Goal: Information Seeking & Learning: Learn about a topic

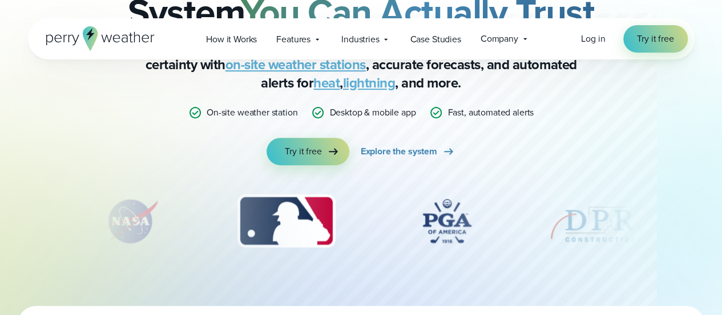
scroll to position [161, 0]
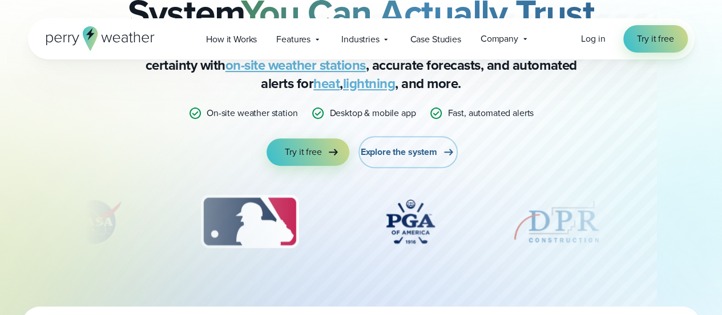
click at [435, 152] on span "Explore the system" at bounding box center [399, 152] width 77 height 14
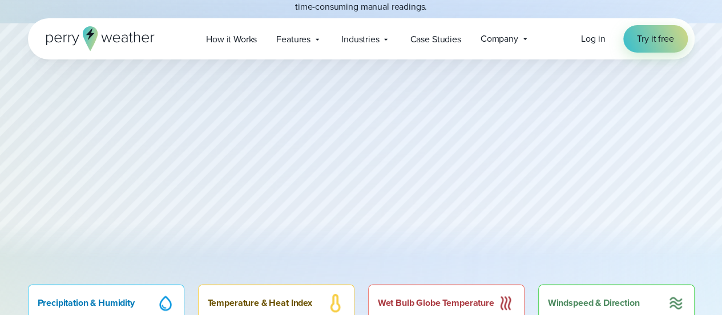
scroll to position [540, 0]
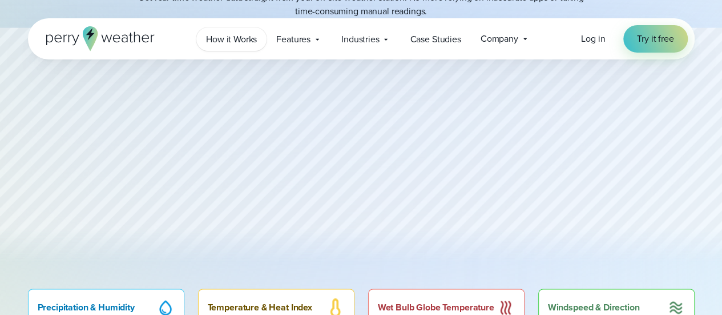
click at [218, 28] on link "How it Works" at bounding box center [231, 38] width 70 height 23
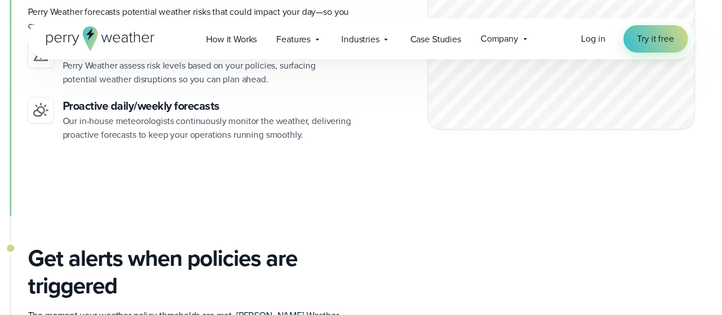
scroll to position [1022, 0]
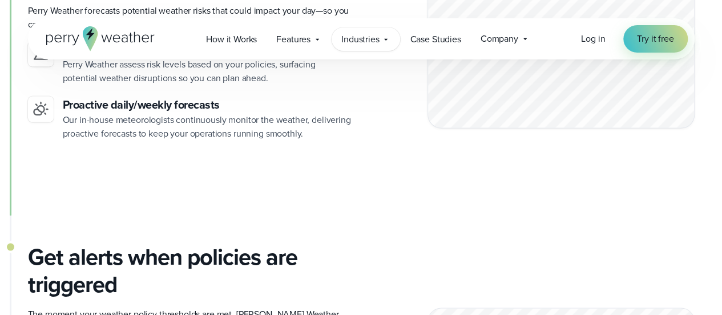
click at [362, 36] on span "Industries" at bounding box center [360, 40] width 38 height 14
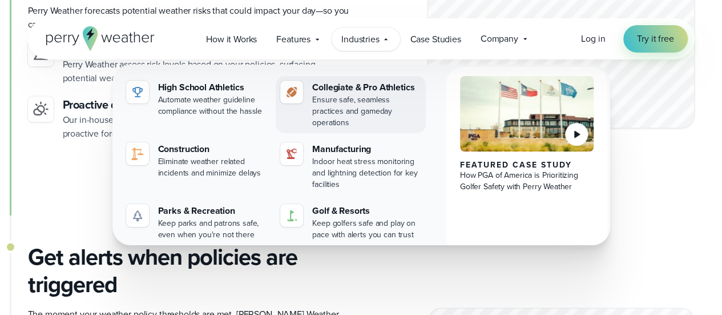
click at [352, 91] on div "Collegiate & Pro Athletics" at bounding box center [366, 88] width 109 height 14
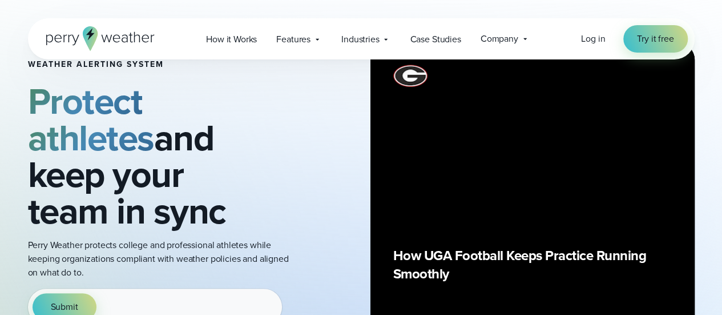
scroll to position [55, 0]
click at [300, 192] on div "Weather Alerting System Protect athletes and keep your team in sync Perry Weath…" at bounding box center [361, 203] width 667 height 397
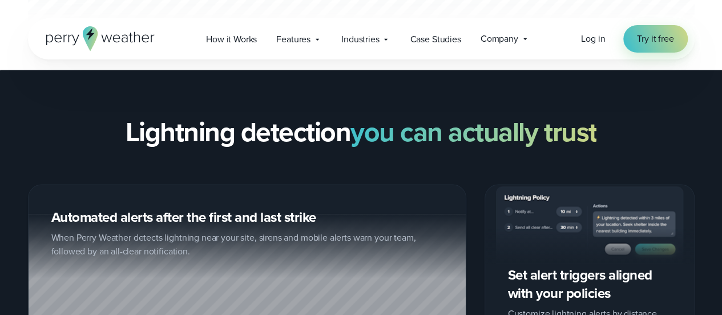
scroll to position [1172, 0]
